Goal: Contribute content: Contribute content

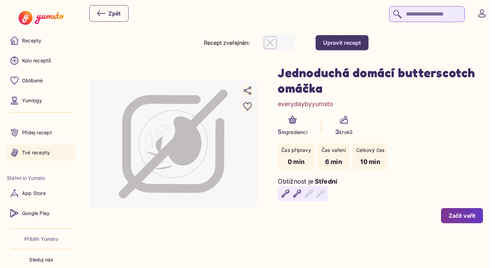
click at [33, 154] on p "Tvé recepty" at bounding box center [36, 152] width 28 height 7
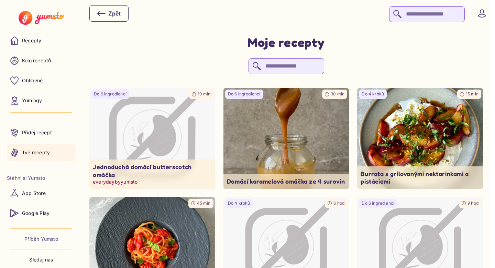
click at [178, 153] on icon "Image not available" at bounding box center [152, 138] width 93 height 93
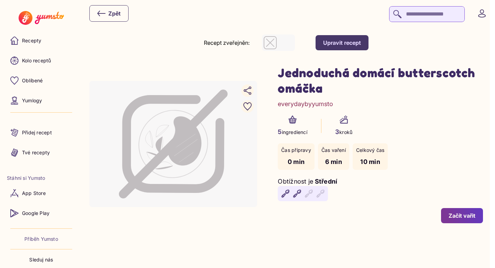
click at [364, 49] on button "Upravit recept" at bounding box center [342, 42] width 53 height 15
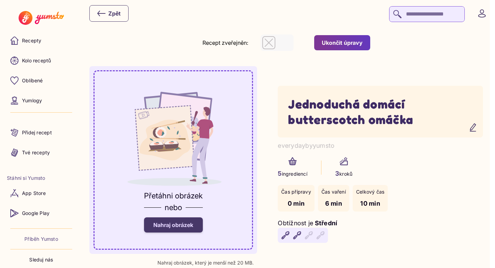
scroll to position [31, 0]
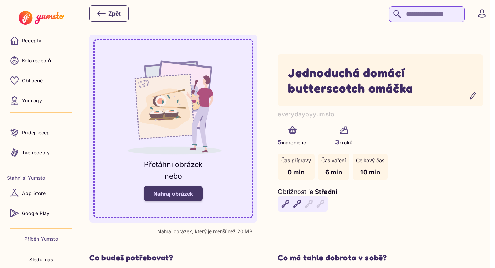
click at [185, 198] on label "Nahraj obrázek" at bounding box center [173, 193] width 59 height 15
click at [0, 0] on input "Nahraj obrázek" at bounding box center [0, 0] width 0 height 0
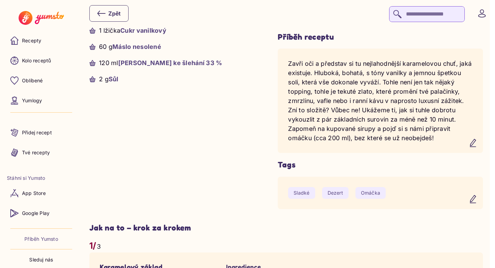
scroll to position [303, 0]
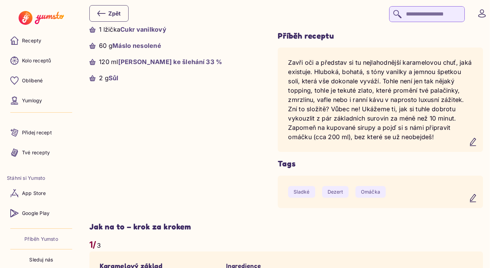
click at [478, 146] on icon "button" at bounding box center [473, 142] width 8 height 8
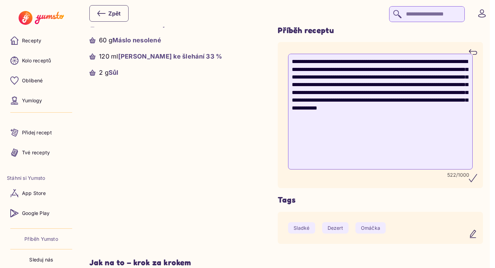
scroll to position [309, 0]
click at [433, 169] on textarea "**********" at bounding box center [380, 111] width 185 height 116
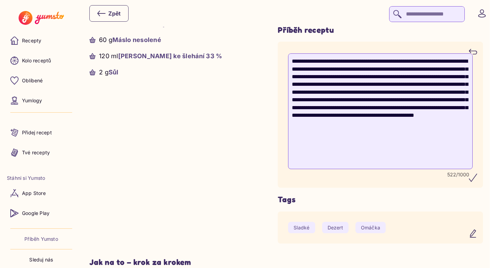
click at [413, 169] on textarea "**********" at bounding box center [380, 111] width 185 height 116
click at [405, 169] on textarea "**********" at bounding box center [380, 111] width 185 height 116
click at [322, 169] on textarea "**********" at bounding box center [380, 111] width 185 height 116
click at [420, 169] on textarea "**********" at bounding box center [380, 111] width 185 height 116
click at [417, 169] on textarea "**********" at bounding box center [380, 111] width 185 height 116
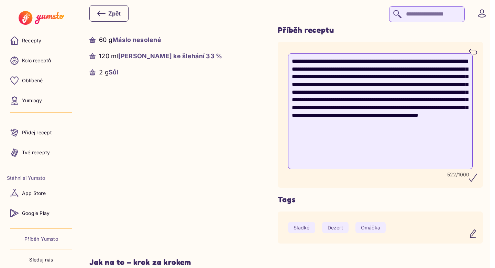
click at [424, 169] on textarea "**********" at bounding box center [380, 111] width 185 height 116
click at [415, 169] on textarea "**********" at bounding box center [380, 111] width 185 height 116
click at [433, 169] on textarea "**********" at bounding box center [380, 111] width 185 height 116
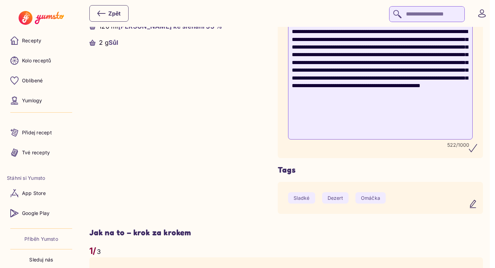
scroll to position [339, 0]
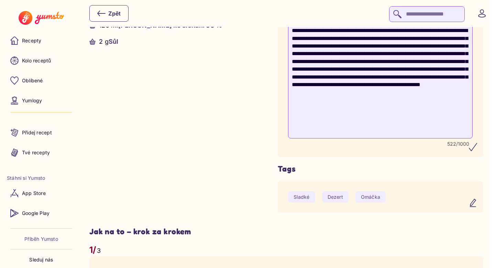
click at [406, 138] on textarea "**********" at bounding box center [380, 81] width 185 height 116
click at [388, 138] on textarea "**********" at bounding box center [380, 81] width 185 height 116
type textarea "**********"
click at [478, 151] on icon "submit" at bounding box center [473, 147] width 8 height 8
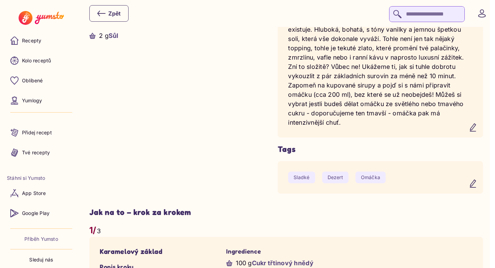
scroll to position [0, 0]
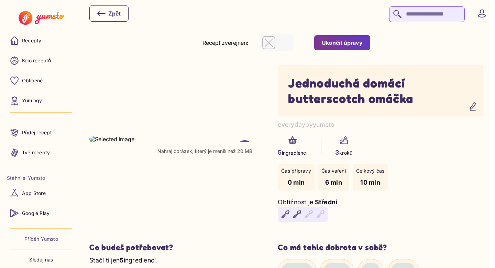
click at [357, 42] on div "Ukončit úpravy" at bounding box center [342, 43] width 41 height 8
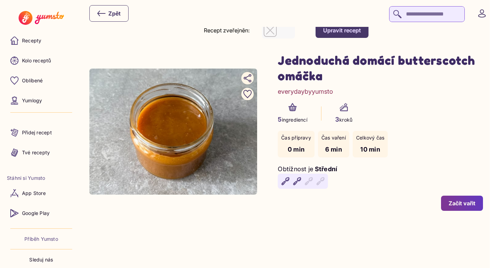
scroll to position [13, 0]
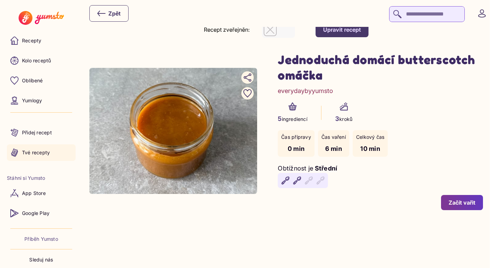
click at [55, 151] on link "Tvé recepty" at bounding box center [41, 152] width 69 height 17
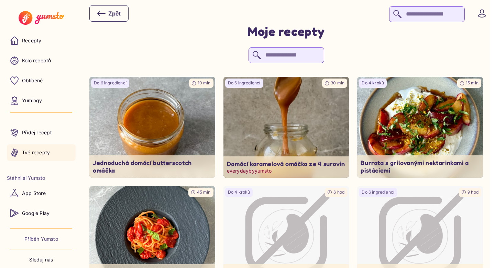
scroll to position [14, 0]
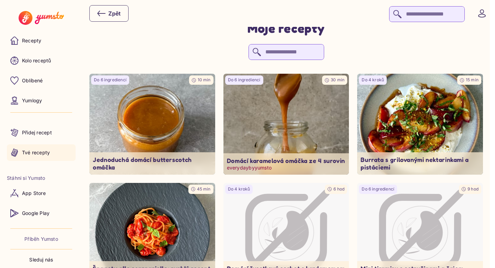
click at [310, 115] on img at bounding box center [287, 124] width 132 height 106
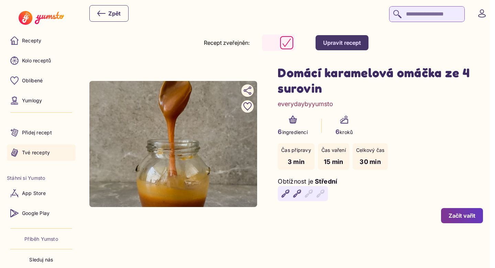
click at [43, 154] on p "Tvé recepty" at bounding box center [36, 152] width 28 height 7
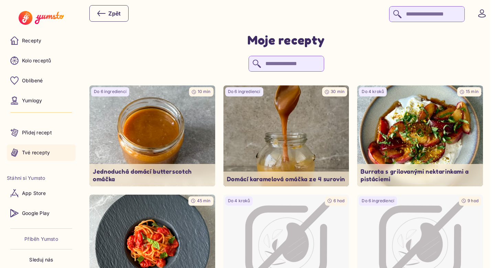
scroll to position [1, 0]
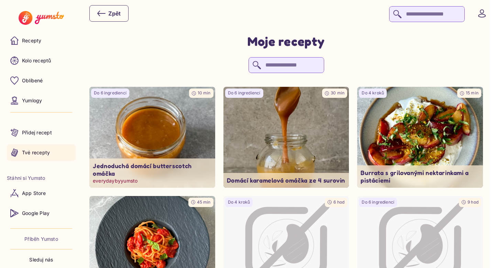
click at [144, 141] on img at bounding box center [152, 137] width 132 height 106
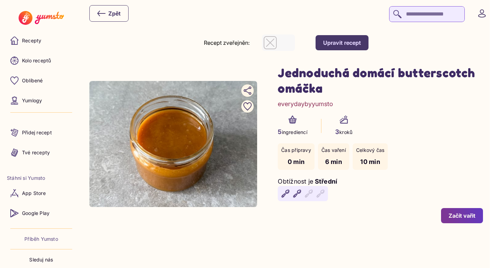
click at [355, 44] on div "Upravit recept" at bounding box center [342, 43] width 38 height 8
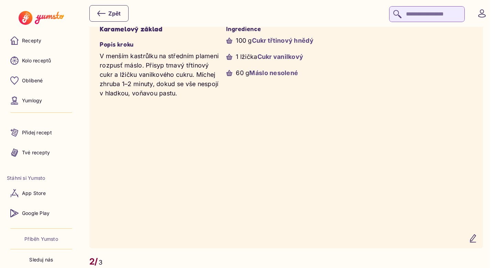
scroll to position [588, 0]
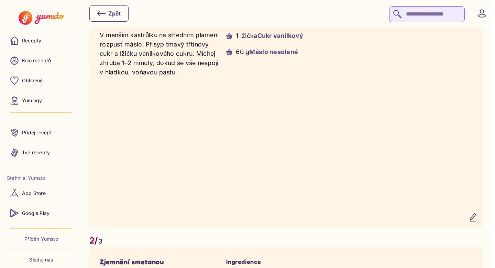
click at [476, 213] on icon "button" at bounding box center [474, 217] width 6 height 8
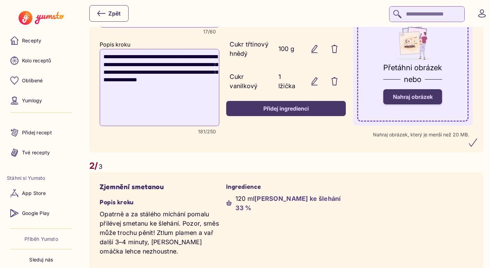
scroll to position [511, 0]
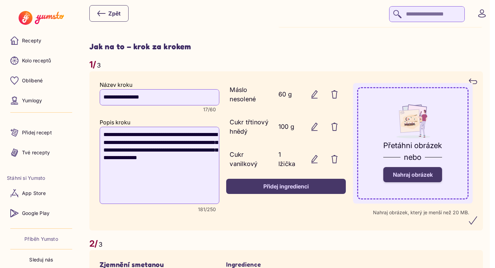
click at [433, 171] on span "Nahraj obrázek" at bounding box center [413, 174] width 40 height 7
click at [0, 0] on input "Nahraj obrázek" at bounding box center [0, 0] width 0 height 0
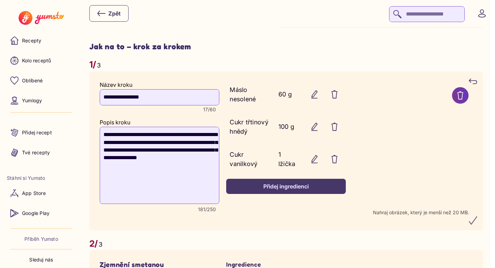
click at [478, 216] on icon "submit" at bounding box center [473, 220] width 8 height 8
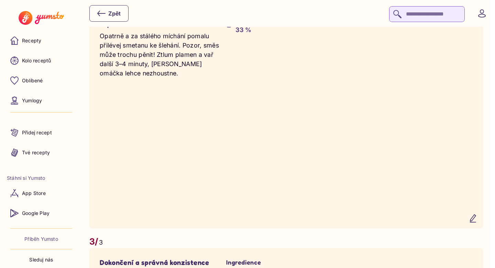
scroll to position [847, 0]
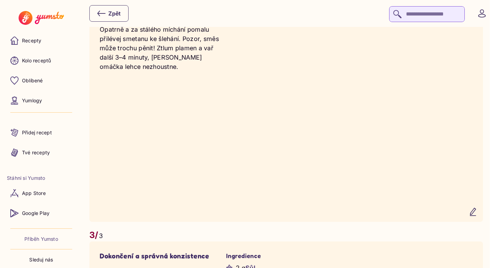
click at [476, 208] on icon "button" at bounding box center [474, 212] width 6 height 8
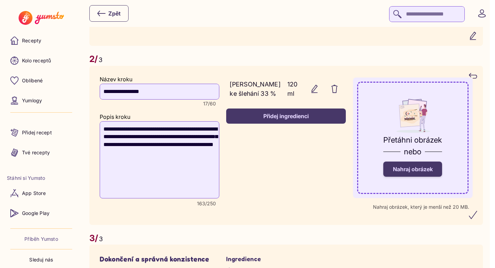
click at [433, 165] on span "Nahraj obrázek" at bounding box center [413, 168] width 40 height 7
click at [0, 0] on input "Nahraj obrázek" at bounding box center [0, 0] width 0 height 0
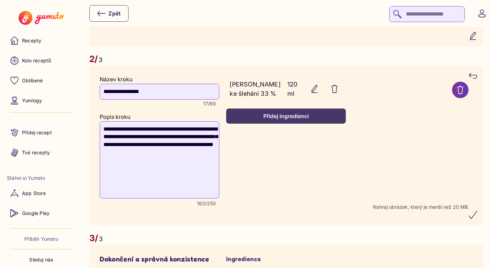
click at [480, 213] on button "submit" at bounding box center [473, 214] width 17 height 17
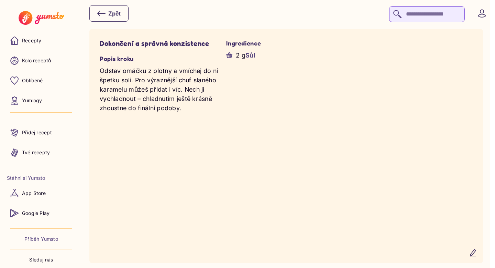
scroll to position [1114, 0]
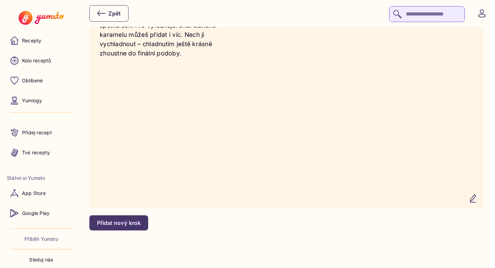
click at [478, 197] on icon "button" at bounding box center [473, 198] width 8 height 8
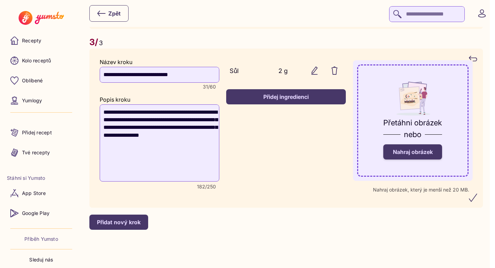
scroll to position [1037, 0]
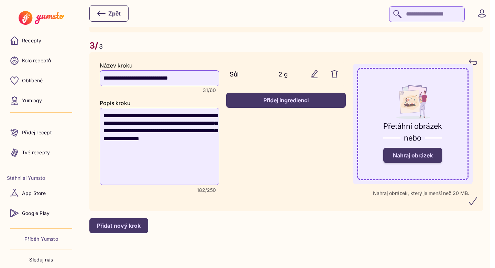
click at [417, 152] on span "Nahraj obrázek" at bounding box center [413, 155] width 40 height 7
click at [0, 0] on input "Nahraj obrázek" at bounding box center [0, 0] width 0 height 0
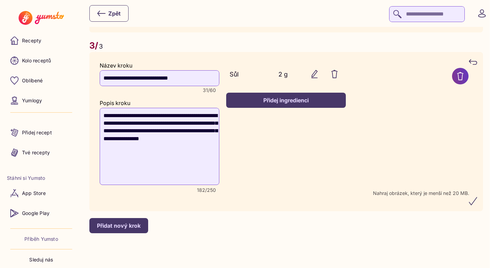
click at [477, 200] on icon "submit" at bounding box center [474, 201] width 8 height 8
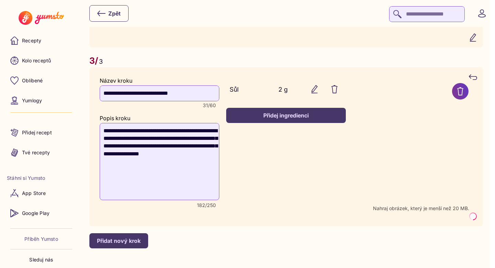
scroll to position [1021, 0]
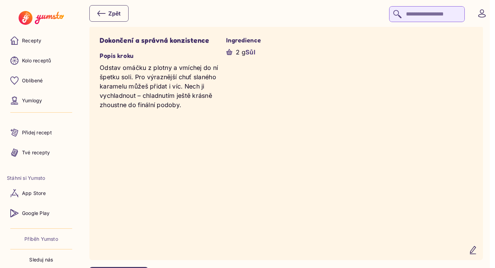
scroll to position [1073, 0]
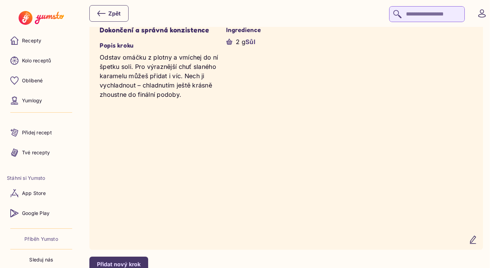
click at [478, 239] on icon "button" at bounding box center [473, 239] width 8 height 8
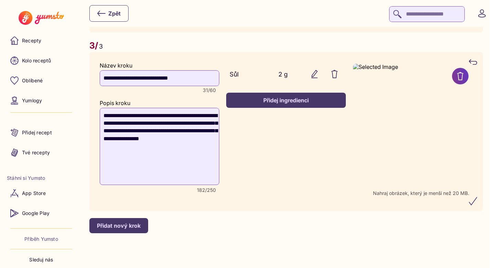
click at [478, 201] on icon "submit" at bounding box center [473, 201] width 8 height 8
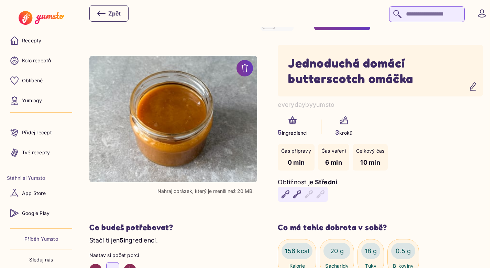
scroll to position [0, 0]
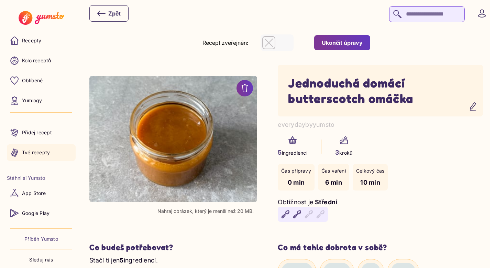
click at [39, 151] on p "Tvé recepty" at bounding box center [36, 152] width 28 height 7
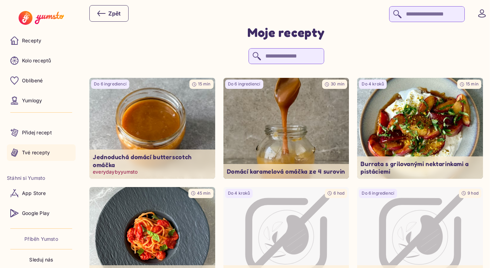
scroll to position [12, 0]
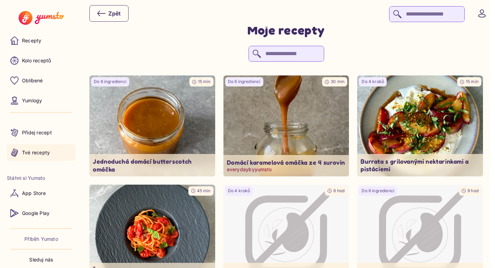
click at [282, 127] on img at bounding box center [287, 126] width 132 height 106
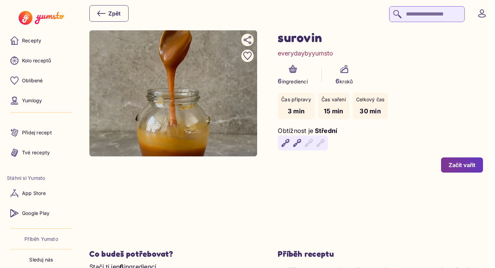
scroll to position [45, 0]
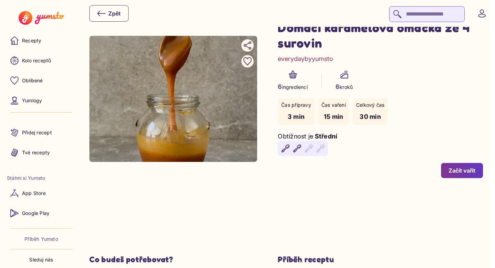
click at [472, 172] on div "Začít vařit" at bounding box center [462, 171] width 27 height 8
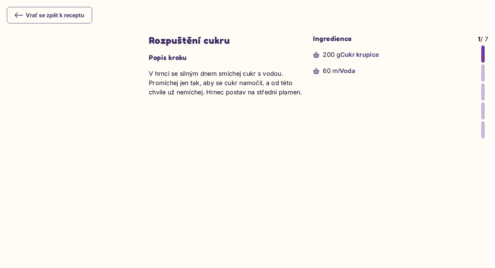
click at [484, 76] on yumsto-stepper-item-dots "1 / 7" at bounding box center [483, 86] width 10 height 104
click at [482, 75] on div at bounding box center [483, 72] width 3 height 17
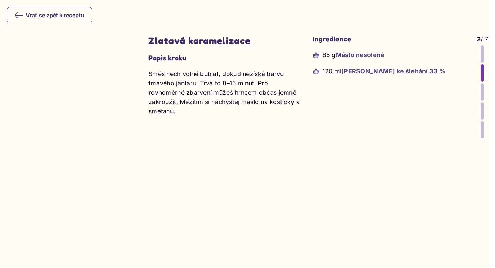
click at [482, 91] on div at bounding box center [482, 91] width 3 height 17
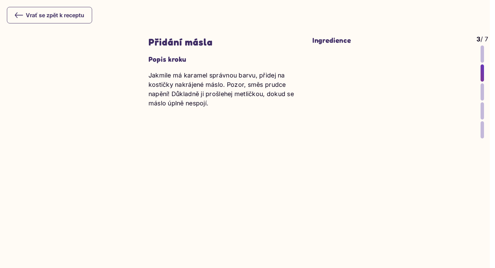
click at [482, 95] on div at bounding box center [482, 91] width 3 height 17
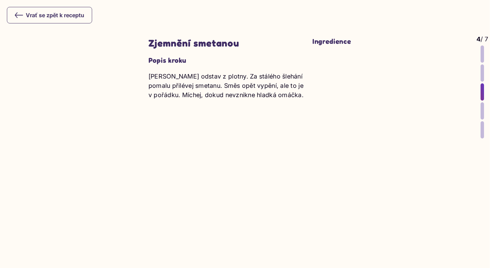
click at [483, 109] on div at bounding box center [482, 110] width 3 height 17
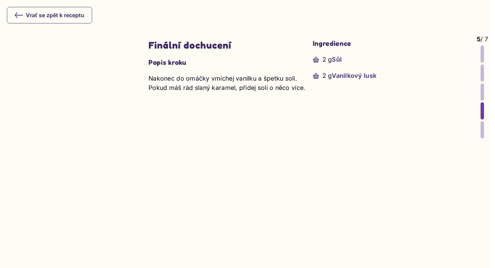
click at [482, 126] on div at bounding box center [482, 129] width 3 height 17
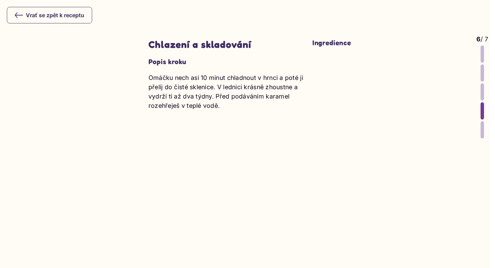
click at [18, 14] on icon at bounding box center [19, 15] width 8 height 8
